Goal: Information Seeking & Learning: Learn about a topic

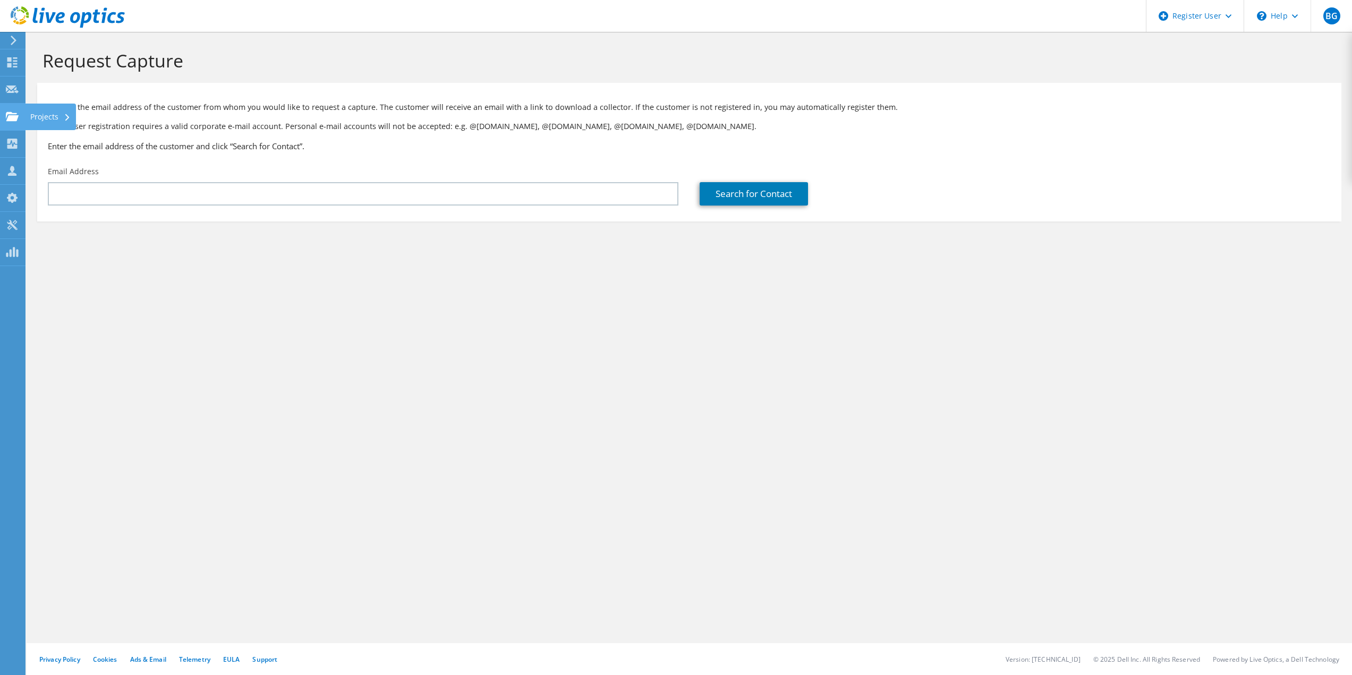
click at [33, 115] on div "Projects" at bounding box center [50, 117] width 51 height 27
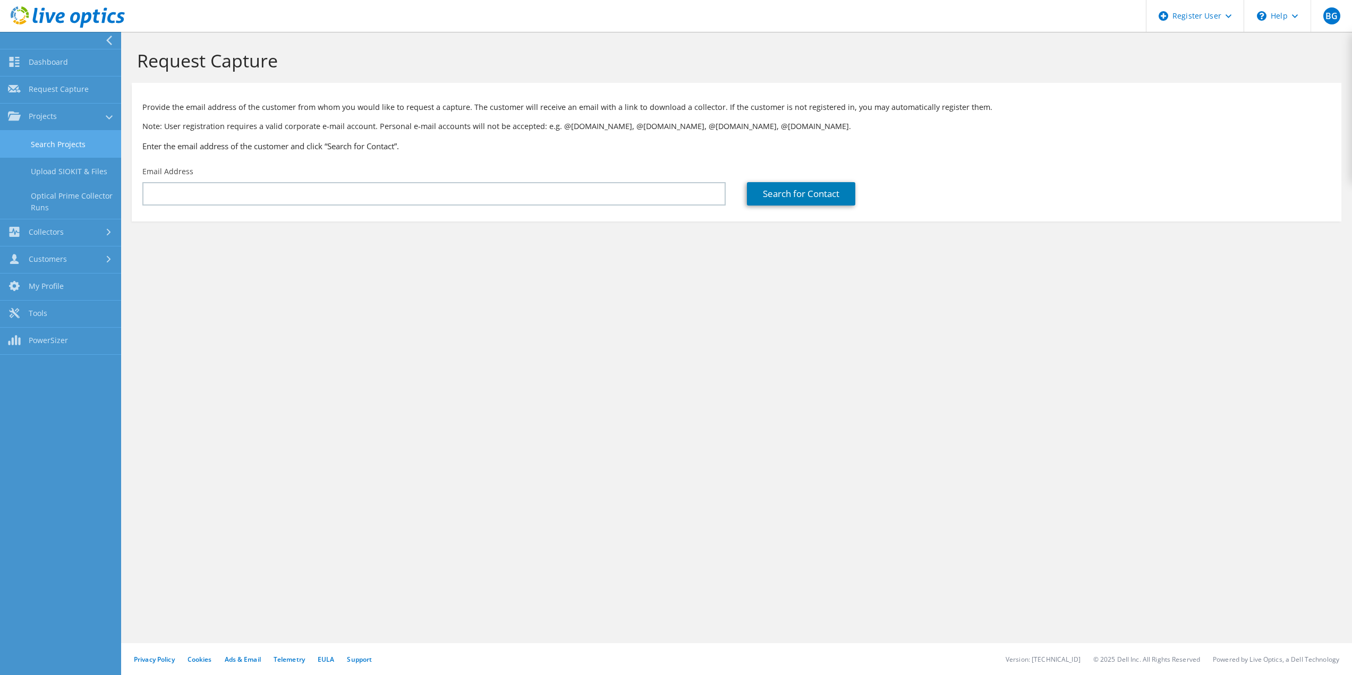
click at [70, 143] on link "Search Projects" at bounding box center [60, 144] width 121 height 27
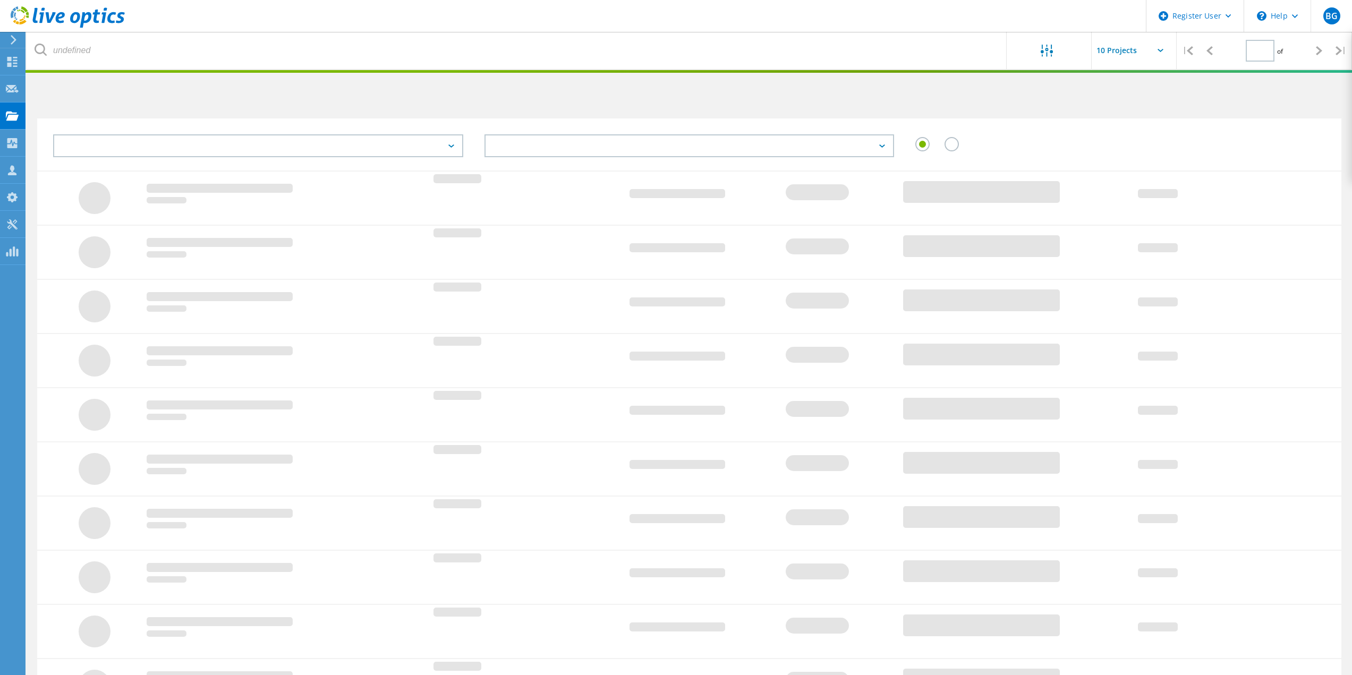
type input "1"
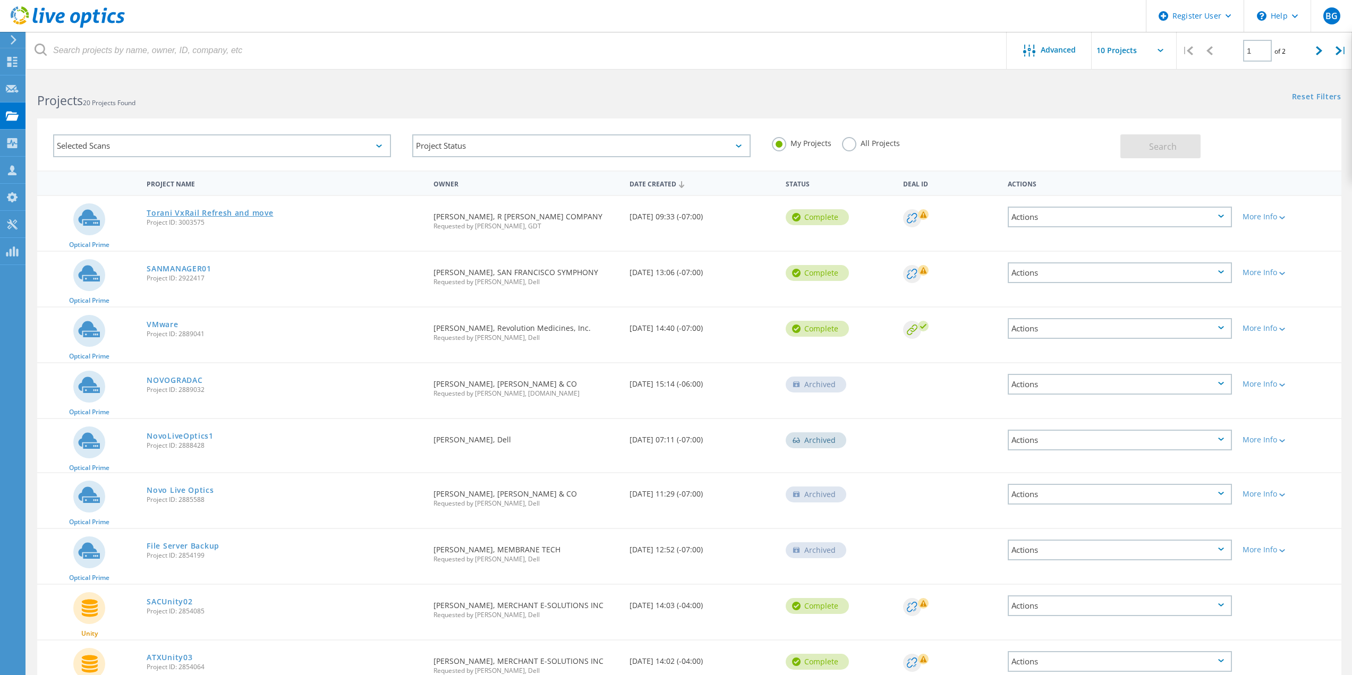
click at [229, 212] on link "Torani VxRail Refresh and move" at bounding box center [210, 212] width 126 height 7
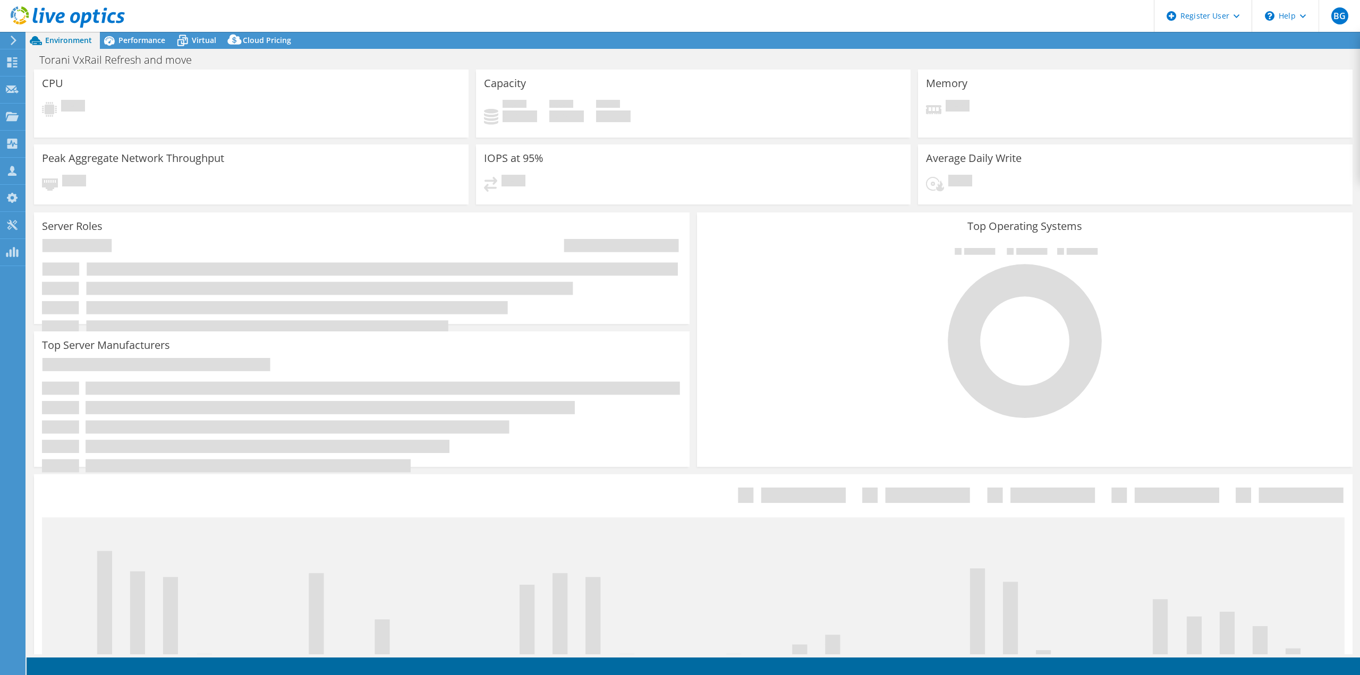
select select "USWest"
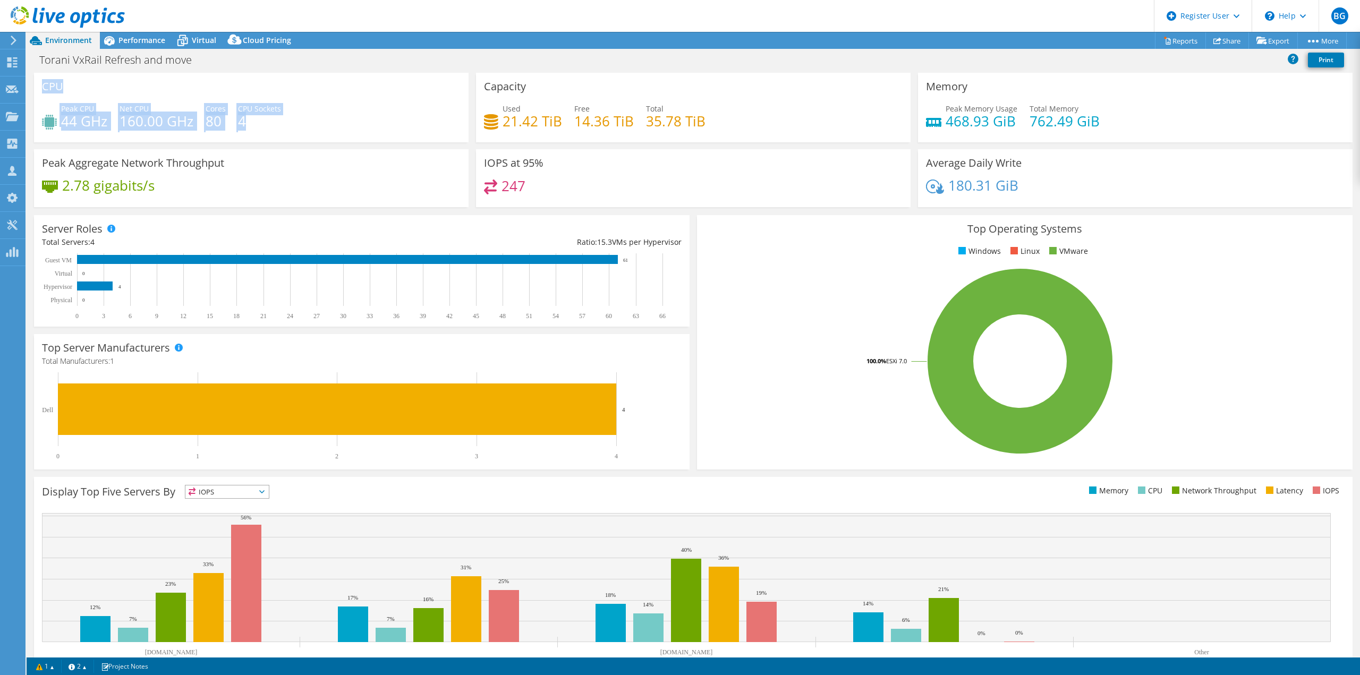
drag, startPoint x: 41, startPoint y: 82, endPoint x: 320, endPoint y: 114, distance: 280.6
click at [320, 114] on div "CPU Peak CPU 44 GHz Net CPU 160.00 GHz Cores 80 CPU Sockets 4" at bounding box center [251, 108] width 435 height 70
click at [338, 118] on div "Peak CPU 44 GHz Net CPU 160.00 GHz Cores 80 CPU Sockets 4" at bounding box center [251, 120] width 419 height 35
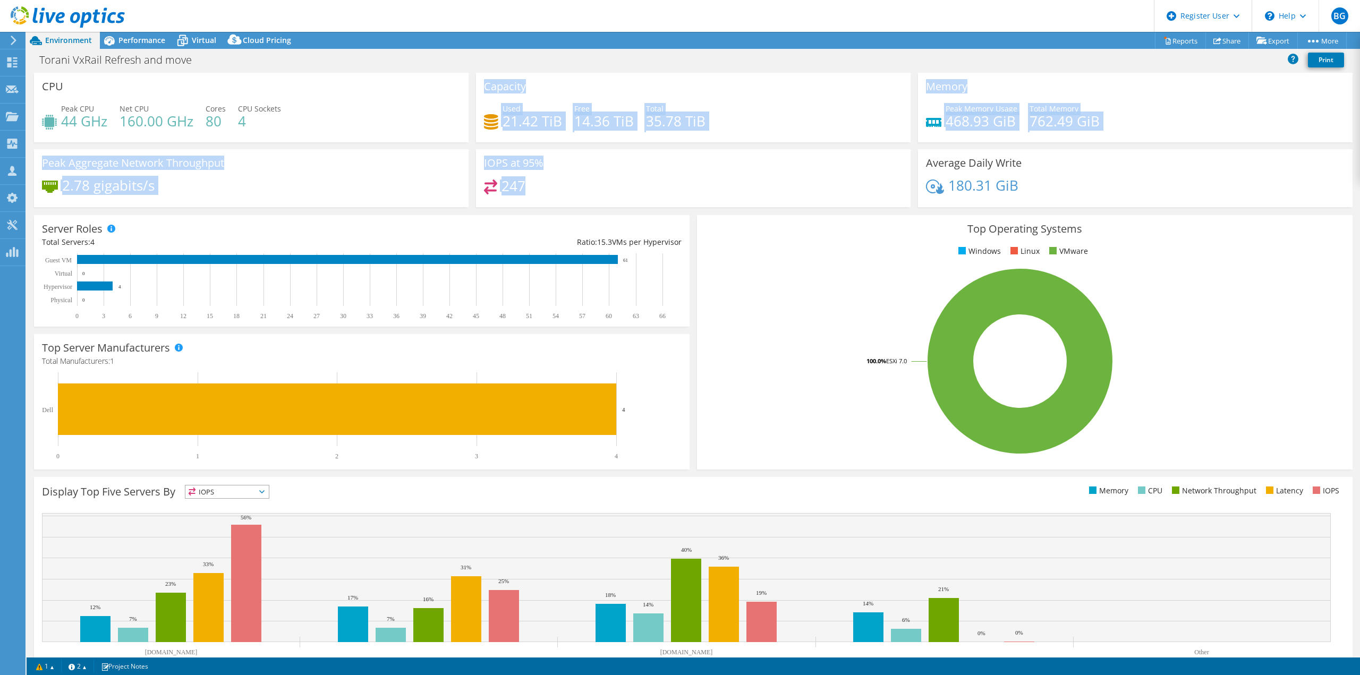
drag, startPoint x: 519, startPoint y: 184, endPoint x: 466, endPoint y: 141, distance: 68.3
click at [466, 141] on div "CPU Peak CPU 44 GHz Net CPU 160.00 GHz Cores 80 CPU Sockets 4 Capacity Used 21.…" at bounding box center [693, 143] width 1326 height 141
click at [581, 164] on div "IOPS at 95% 247" at bounding box center [693, 178] width 435 height 58
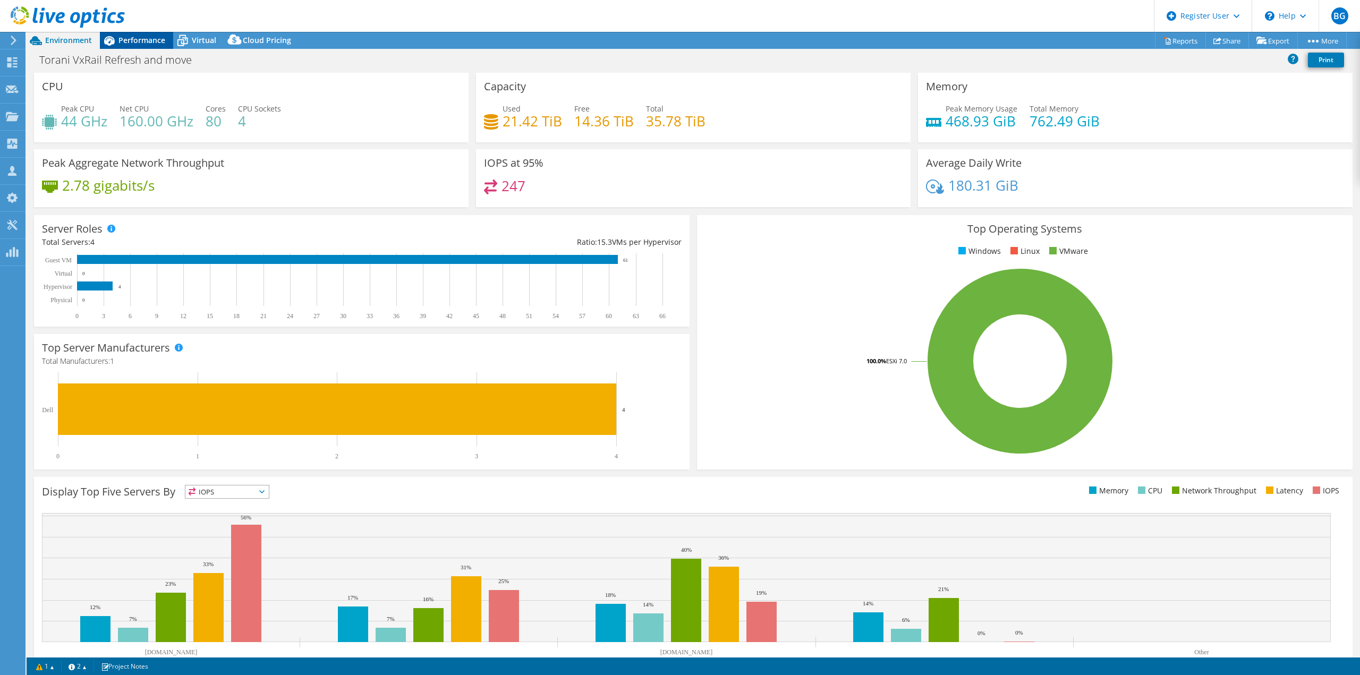
click at [126, 45] on div "Performance" at bounding box center [136, 40] width 73 height 17
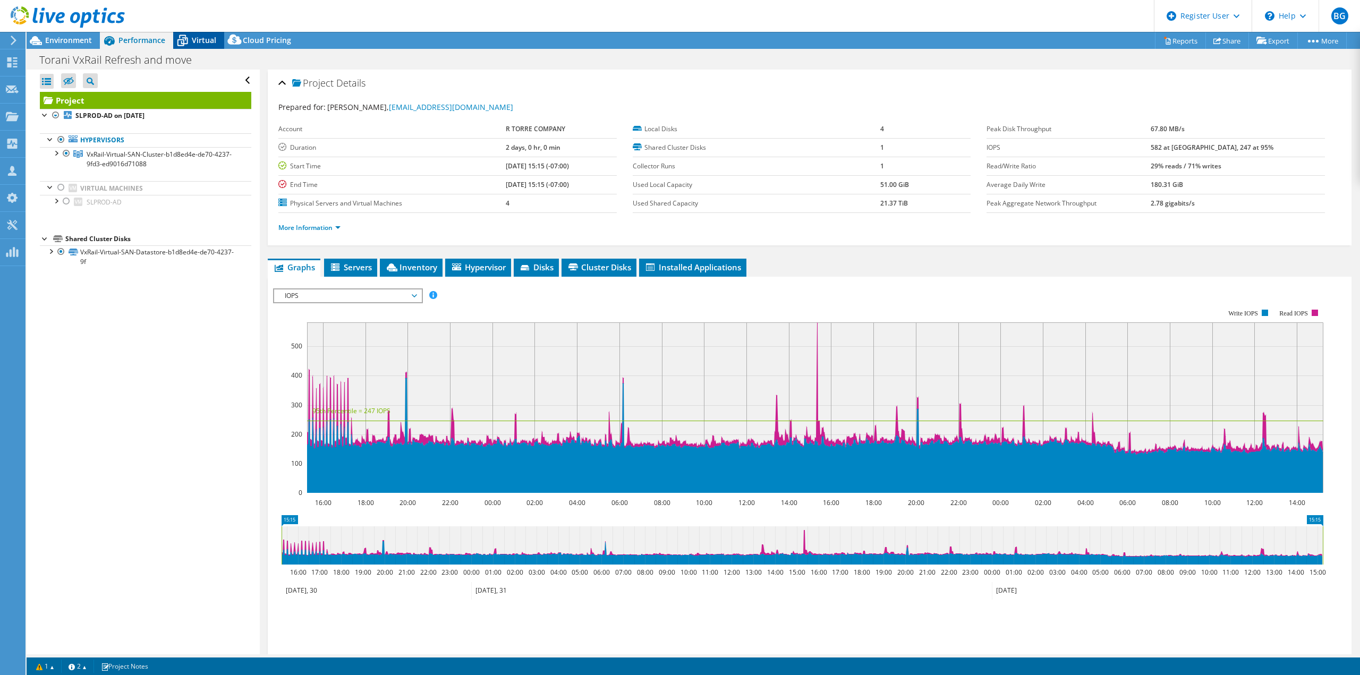
click at [200, 37] on span "Virtual" at bounding box center [204, 40] width 24 height 10
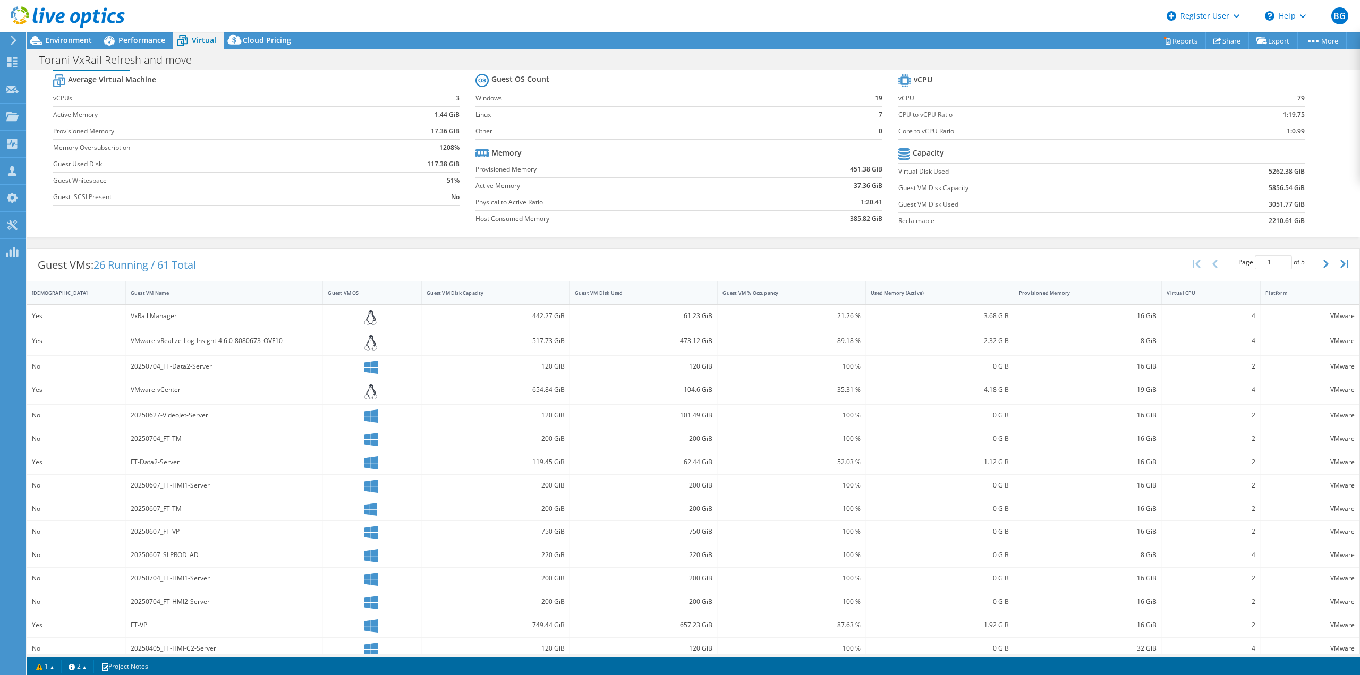
scroll to position [42, 0]
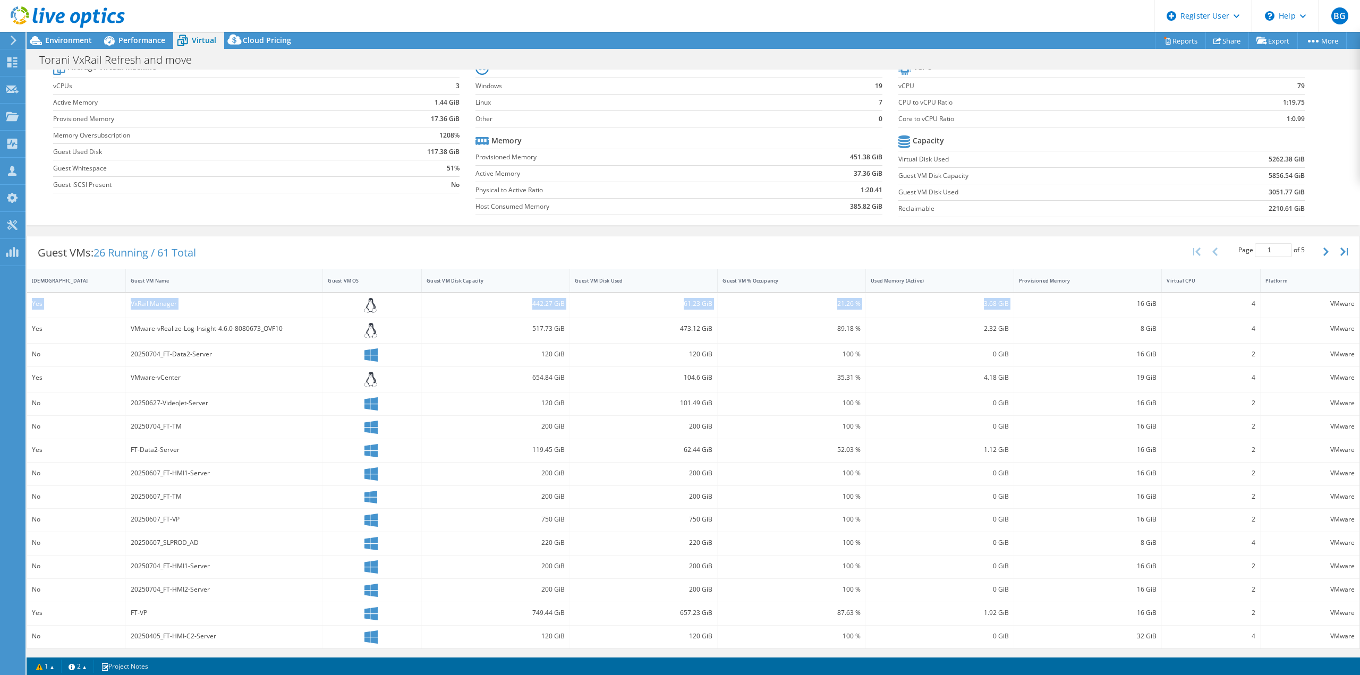
drag, startPoint x: 31, startPoint y: 302, endPoint x: 1115, endPoint y: 306, distance: 1084.7
click at [1115, 306] on div "Yes VxRail Manager 442.27 GiB 61.23 GiB 21.26 % 3.68 GiB 16 GiB 4 VMware" at bounding box center [693, 305] width 1332 height 25
click at [1007, 308] on div "3.68 GiB" at bounding box center [940, 305] width 148 height 25
click at [1323, 252] on icon "button" at bounding box center [1325, 252] width 5 height 8
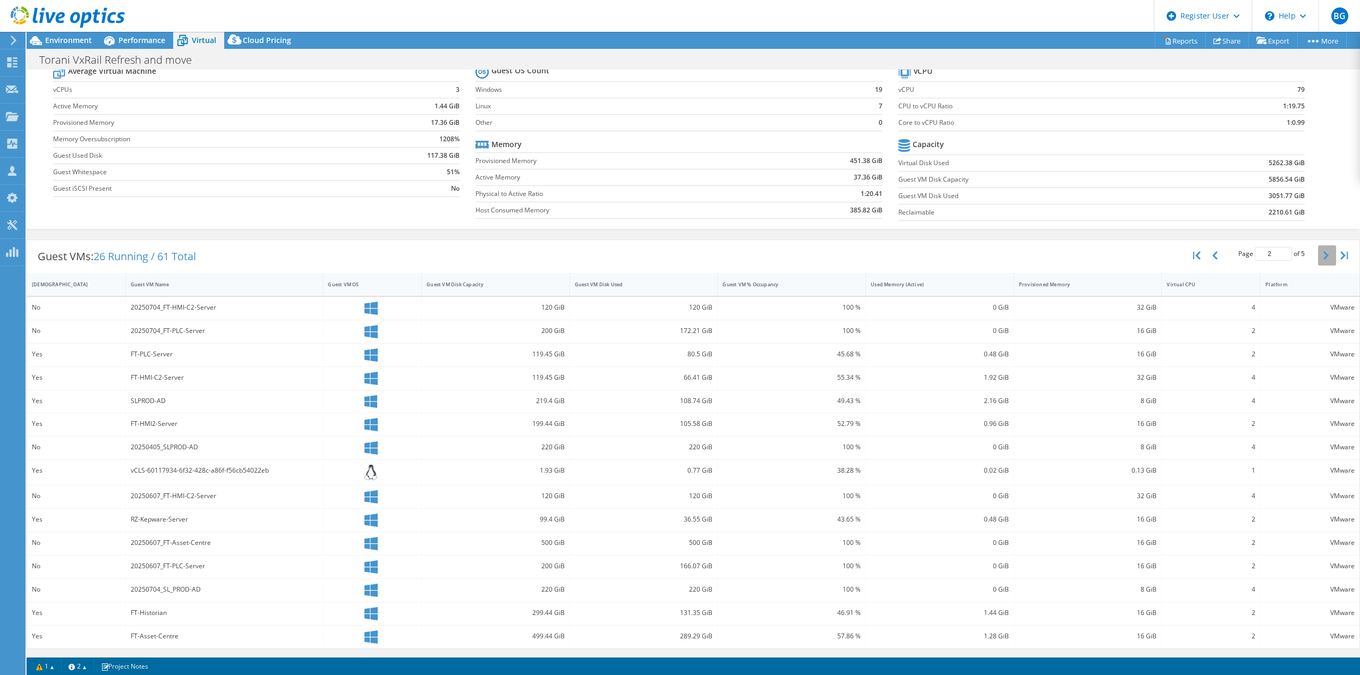
click at [1323, 252] on icon "button" at bounding box center [1325, 255] width 5 height 8
click at [1323, 252] on icon "button" at bounding box center [1325, 252] width 5 height 8
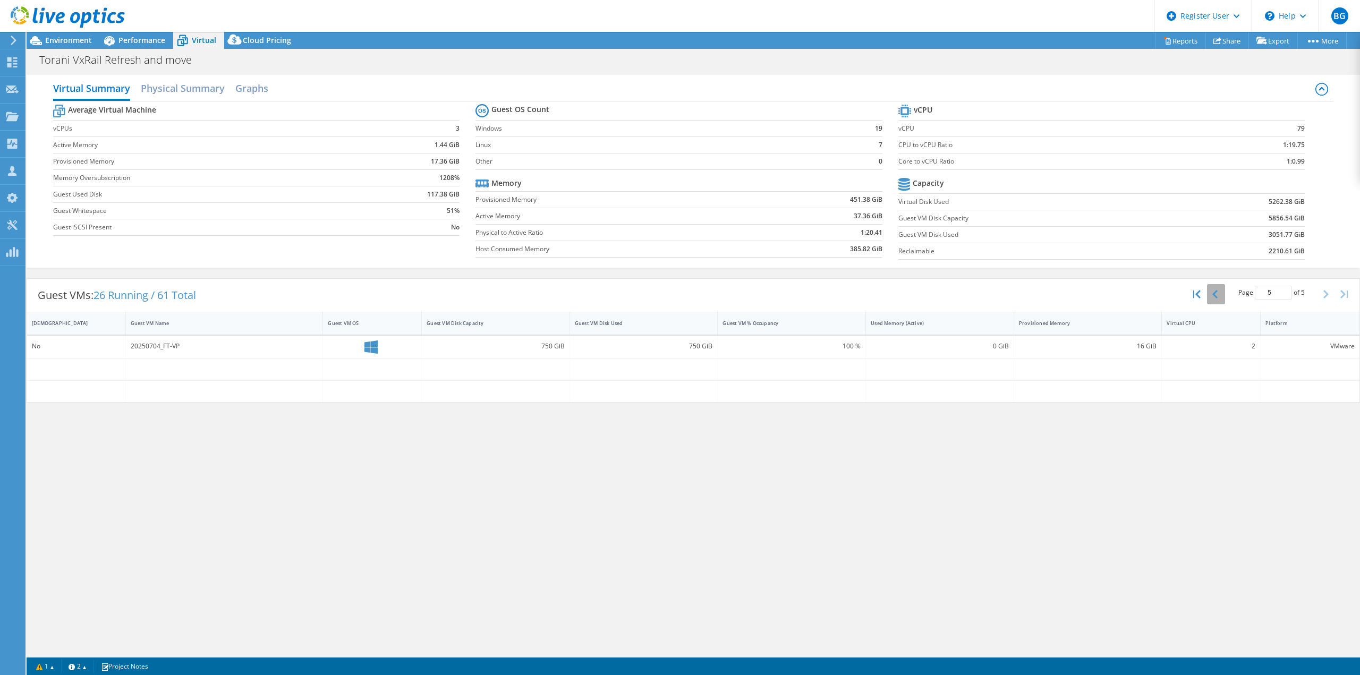
click at [1223, 295] on button "button" at bounding box center [1216, 294] width 18 height 20
type input "4"
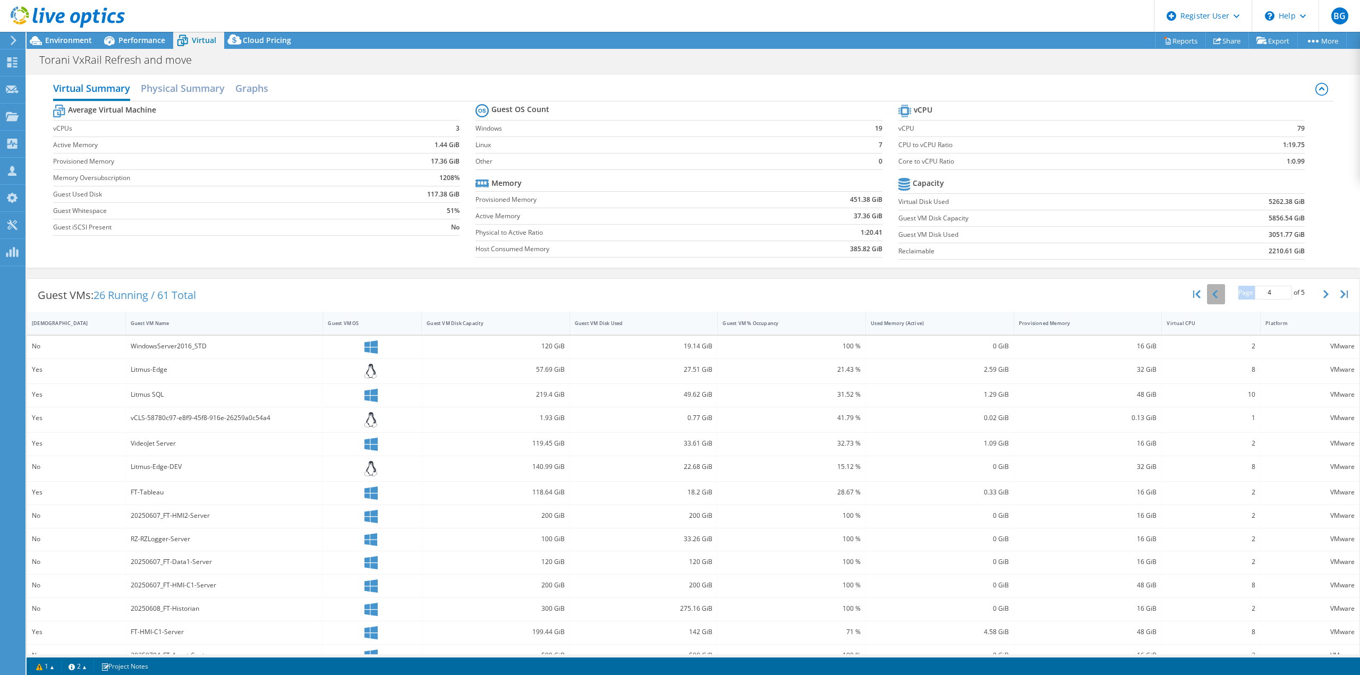
click at [1225, 295] on div "Page 4 of 5 5 rows 10 rows 20 rows 25 rows 50 rows 100 rows" at bounding box center [1271, 294] width 93 height 20
drag, startPoint x: 30, startPoint y: 341, endPoint x: 641, endPoint y: 352, distance: 611.5
click at [641, 352] on div "No WindowsServer2016_STD 120 GiB 19.14 GiB 100 % 0 GiB 16 GiB 2 VMware" at bounding box center [693, 347] width 1332 height 23
click at [708, 346] on div "19.14 GiB" at bounding box center [644, 346] width 138 height 12
click at [95, 346] on div "No" at bounding box center [76, 346] width 89 height 12
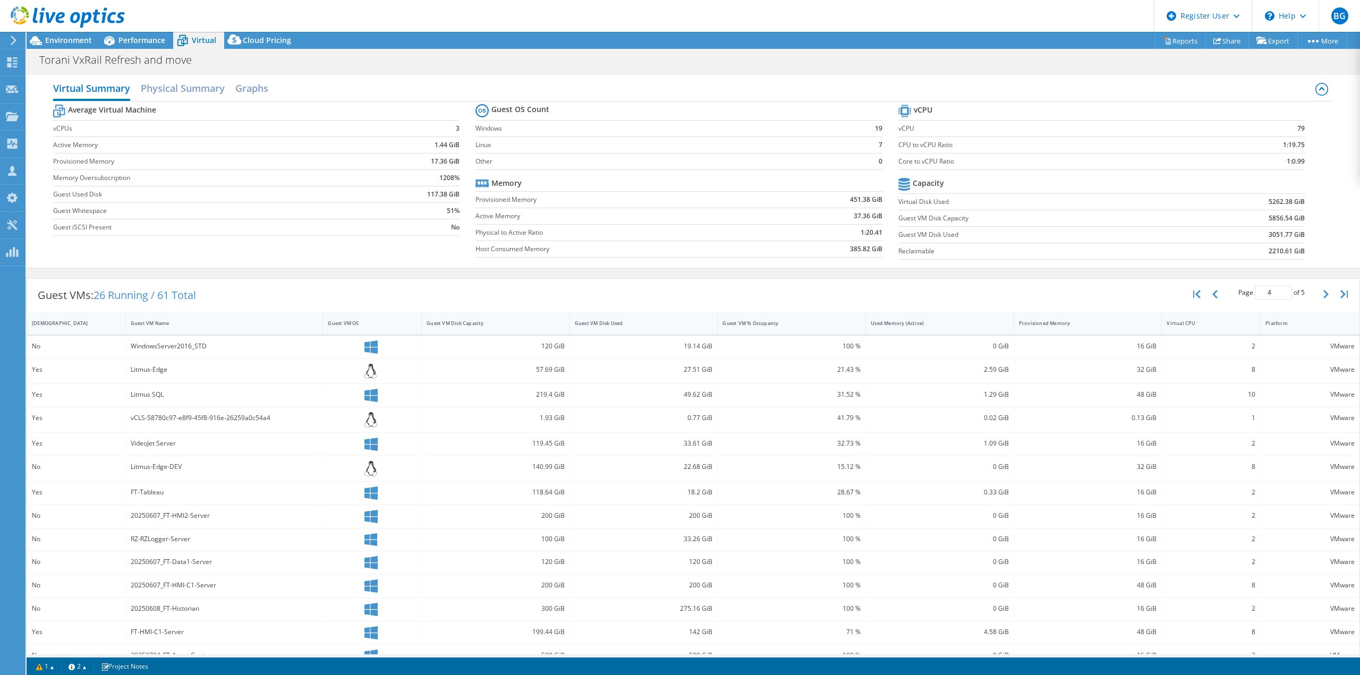
click at [236, 447] on div "VideoJet Server" at bounding box center [225, 444] width 188 height 12
click at [236, 532] on div "RZ-RZLogger-Server" at bounding box center [225, 540] width 198 height 23
drag, startPoint x: 525, startPoint y: 344, endPoint x: 1302, endPoint y: 336, distance: 777.2
click at [1302, 336] on div "No WindowsServer2016_STD 120 GiB 19.14 GiB 100 % 0 GiB 16 GiB 2 VMware" at bounding box center [693, 347] width 1332 height 23
click at [1302, 361] on div "VMware" at bounding box center [1309, 371] width 99 height 25
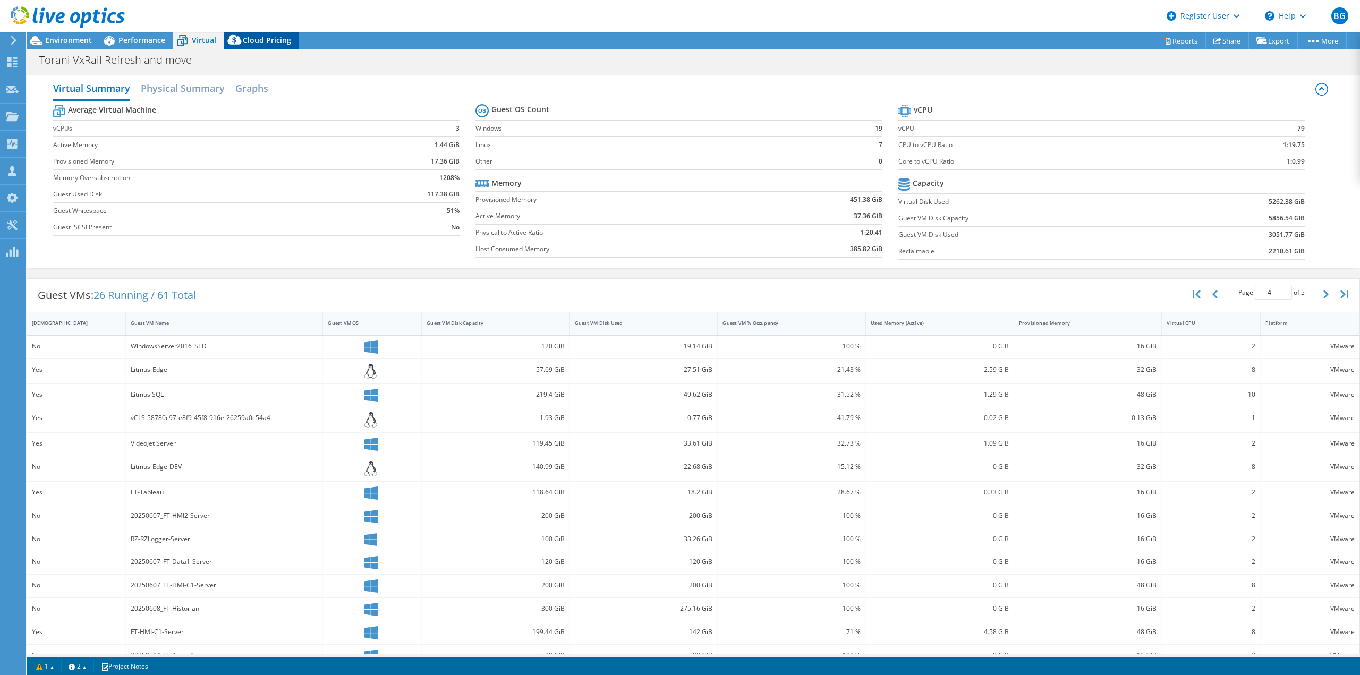
click at [282, 36] on span "Cloud Pricing" at bounding box center [267, 40] width 48 height 10
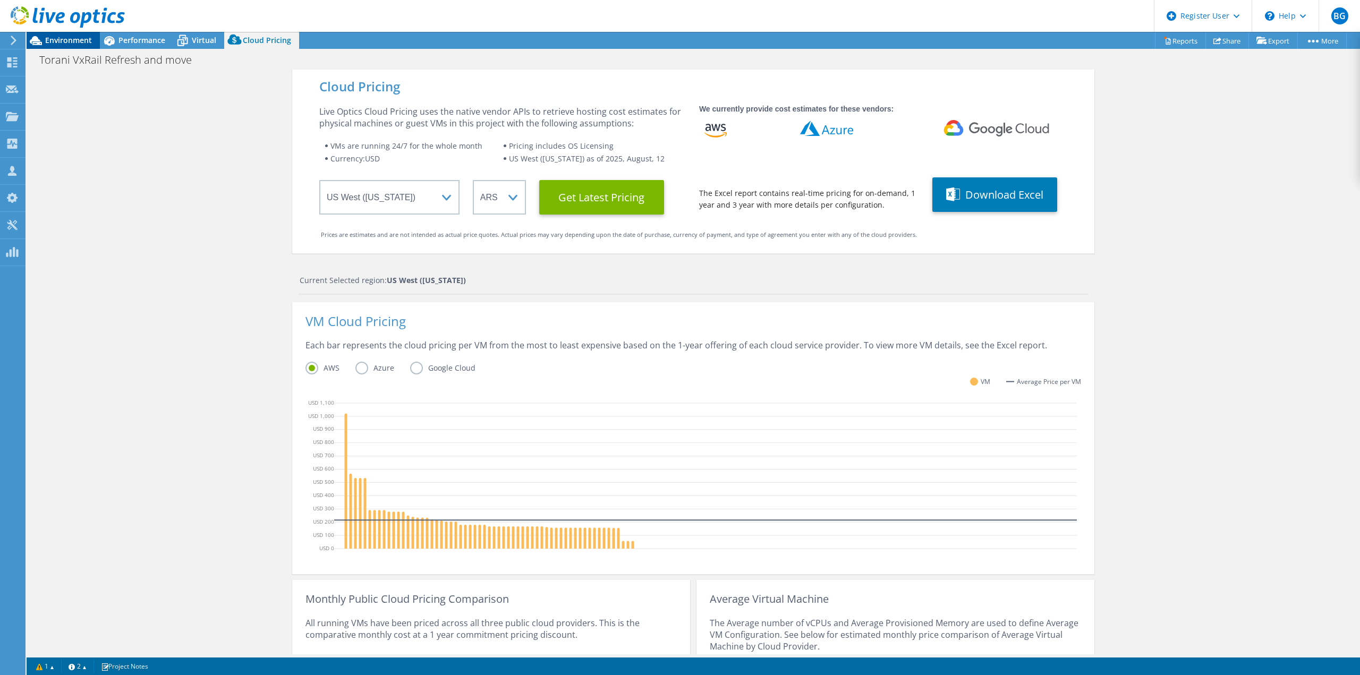
click at [67, 43] on span "Environment" at bounding box center [68, 40] width 47 height 10
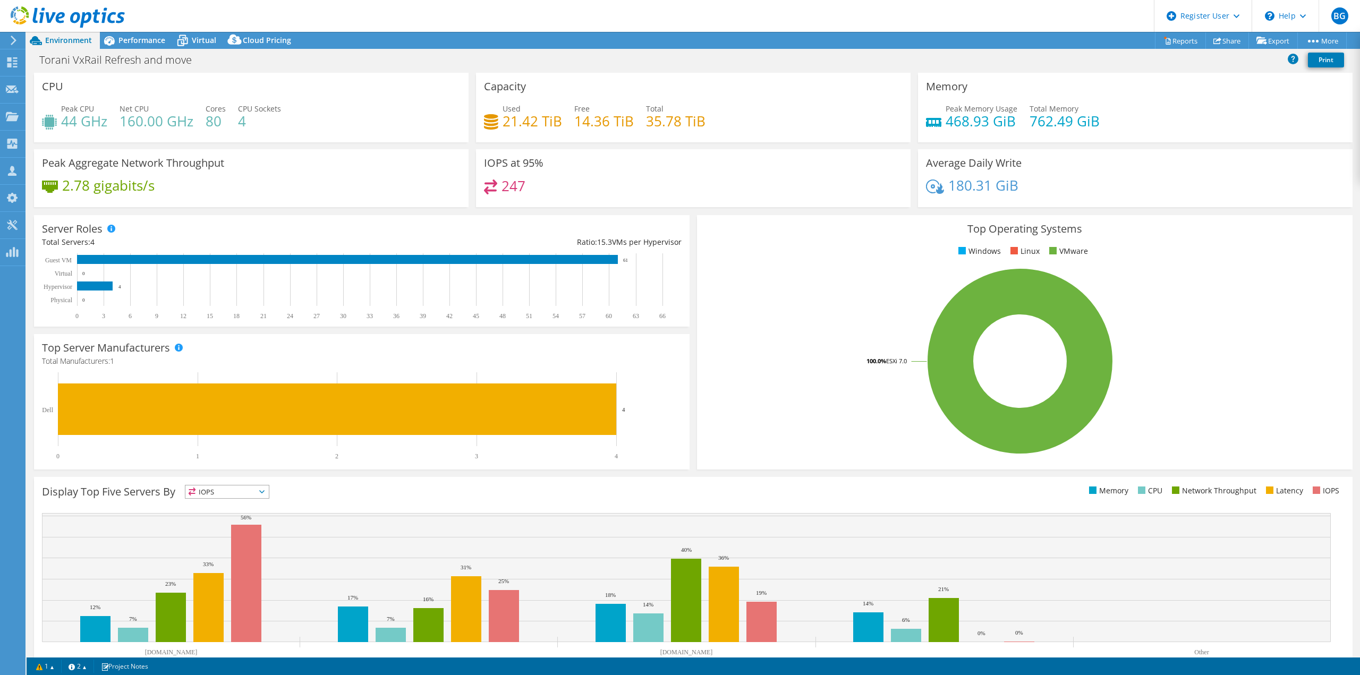
drag, startPoint x: 879, startPoint y: 364, endPoint x: 816, endPoint y: 386, distance: 66.9
click at [850, 363] on icon "100.0% ESXi 7.0" at bounding box center [1020, 361] width 630 height 186
click at [541, 23] on header "BG Dell User [PERSON_NAME] [PERSON_NAME][EMAIL_ADDRESS][PERSON_NAME][DOMAIN_NAM…" at bounding box center [680, 16] width 1360 height 32
click at [204, 46] on div "Virtual" at bounding box center [198, 40] width 51 height 17
